Goal: Register for event/course

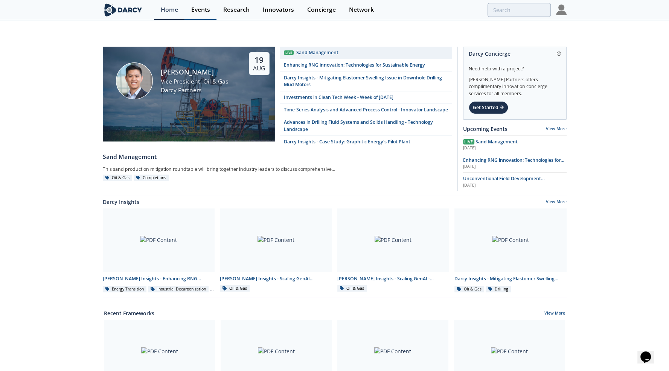
click at [199, 8] on div "Events" at bounding box center [200, 10] width 19 height 6
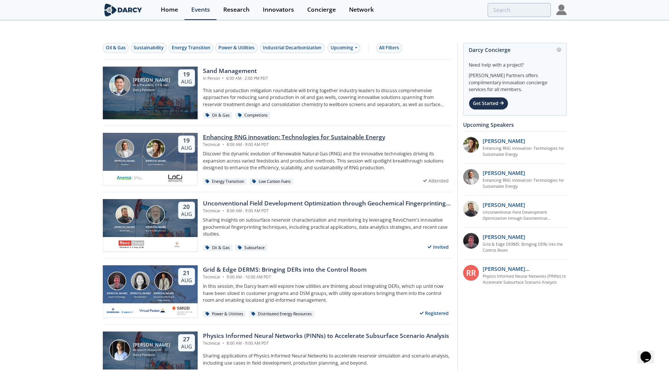
click at [289, 133] on div "Enhancing RNG innovation: Technologies for Sustainable Energy" at bounding box center [294, 137] width 182 height 9
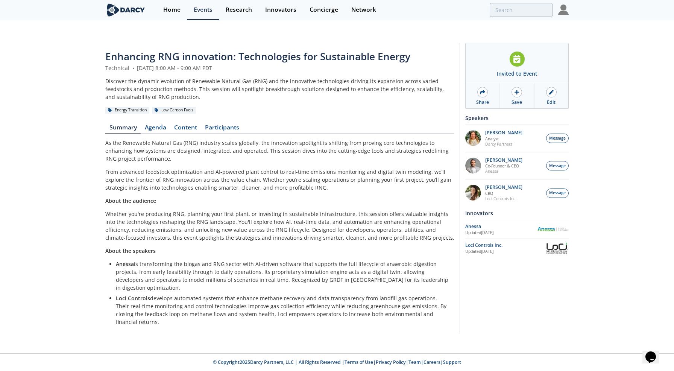
click at [181, 50] on span "Enhancing RNG innovation: Technologies for Sustainable Energy" at bounding box center [257, 57] width 305 height 14
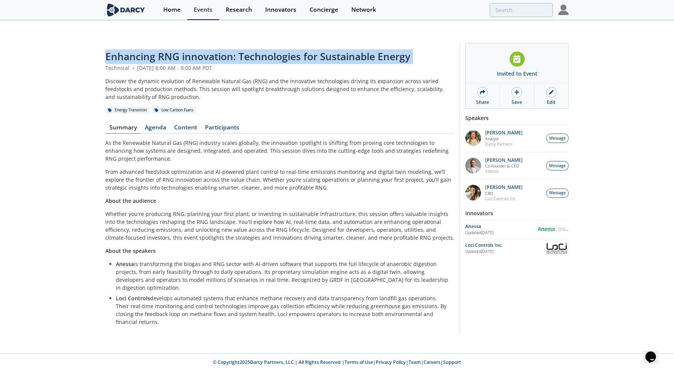
click at [181, 50] on span "Enhancing RNG innovation: Technologies for Sustainable Energy" at bounding box center [257, 57] width 305 height 14
copy header "Enhancing RNG innovation: Technologies for Sustainable Energy"
